Goal: Task Accomplishment & Management: Manage account settings

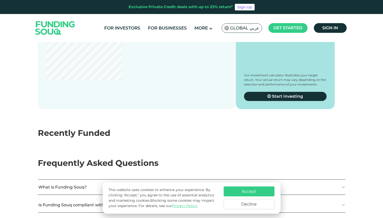
scroll to position [649, 0]
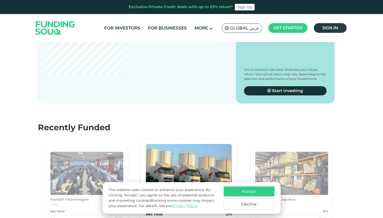
click at [325, 28] on span "Sign in" at bounding box center [330, 27] width 16 height 5
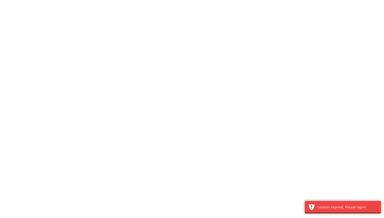
click at [313, 9] on div at bounding box center [192, 109] width 384 height 218
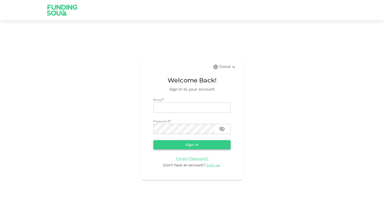
type input "[EMAIL_ADDRESS][DOMAIN_NAME]"
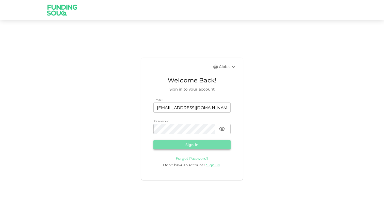
click at [197, 144] on button "Sign in" at bounding box center [192, 144] width 77 height 9
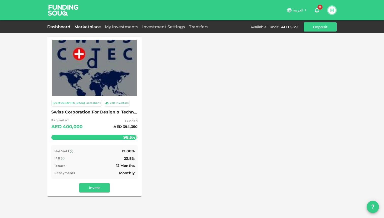
click at [57, 28] on link "Dashboard" at bounding box center [59, 26] width 25 height 5
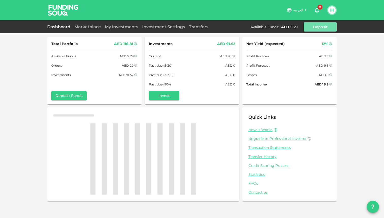
click at [312, 25] on button "Deposit" at bounding box center [320, 26] width 33 height 9
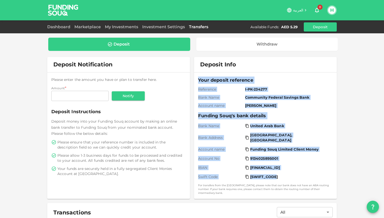
drag, startPoint x: 199, startPoint y: 80, endPoint x: 291, endPoint y: 176, distance: 132.7
click at [291, 176] on div "Your deposit reference Reference I-PK-234277 Bank Name Community Federal Saving…" at bounding box center [265, 136] width 135 height 118
copy div "Your deposit reference Reference I-PK-234277 Bank Name Community Federal Saving…"
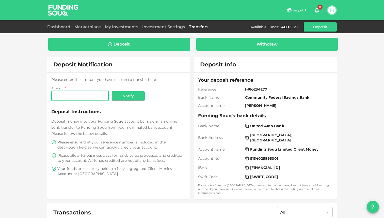
click at [273, 43] on div "Withdraw" at bounding box center [267, 44] width 21 height 5
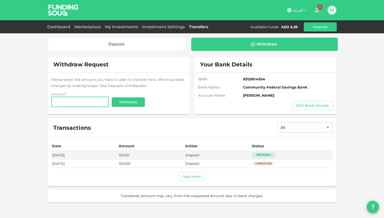
click at [96, 102] on input "Amount" at bounding box center [79, 102] width 57 height 10
type input "1"
click at [120, 100] on button "Withdraw" at bounding box center [128, 101] width 33 height 9
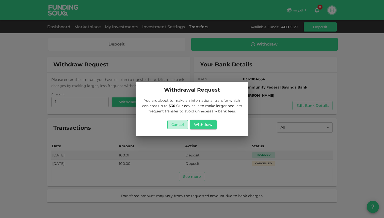
click at [177, 123] on button "Cancel" at bounding box center [177, 124] width 21 height 9
